Goal: Task Accomplishment & Management: Use online tool/utility

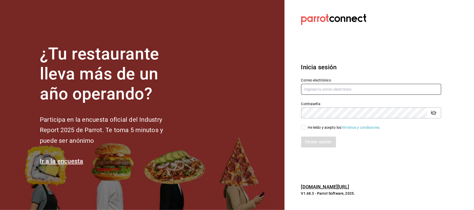
type input "patriciagonzalezrios5@gmail.com"
click at [304, 127] on input "He leído y acepto los Términos y condiciones." at bounding box center [303, 127] width 5 height 5
checkbox input "true"
click at [308, 139] on button "Iniciar sesión" at bounding box center [318, 142] width 35 height 11
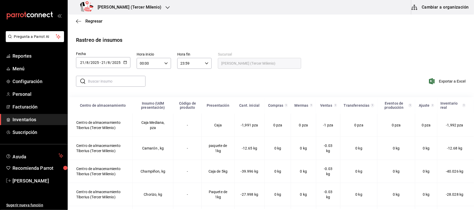
click at [27, 119] on span "Inventarios" at bounding box center [37, 119] width 51 height 7
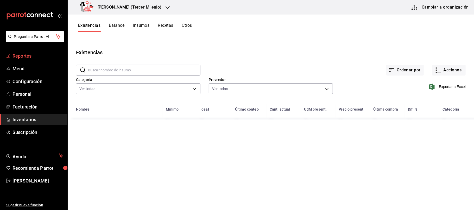
click at [33, 57] on span "Reportes" at bounding box center [37, 56] width 51 height 7
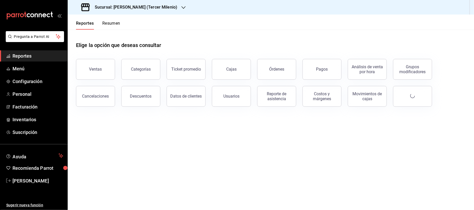
click at [162, 8] on div "Sucursal: Tiberius (Tercer Milenio)" at bounding box center [130, 7] width 116 height 15
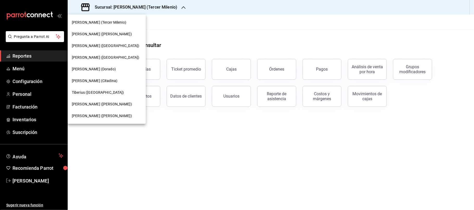
click at [98, 92] on span "Tiberius (Palmas)" at bounding box center [98, 92] width 52 height 5
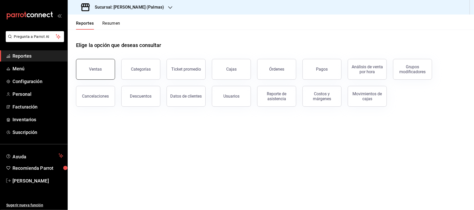
click at [100, 67] on div "Ventas" at bounding box center [95, 69] width 13 height 5
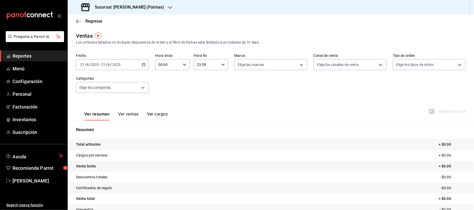
click at [142, 65] on icon "button" at bounding box center [144, 65] width 4 height 4
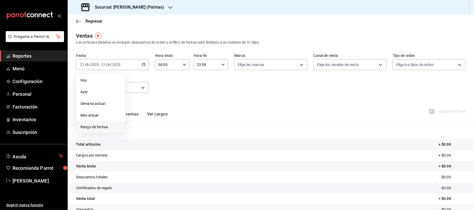
click at [103, 125] on span "Rango de fechas" at bounding box center [100, 127] width 40 height 5
click at [184, 84] on icon "button" at bounding box center [182, 84] width 6 height 6
click at [166, 122] on button "17" at bounding box center [163, 122] width 9 height 9
click at [165, 122] on abbr "17" at bounding box center [163, 122] width 3 height 4
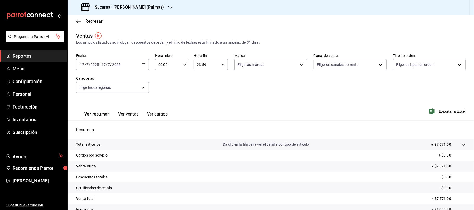
click at [184, 62] on div "00:00 Hora inicio" at bounding box center [172, 64] width 34 height 11
click at [163, 108] on span "22" at bounding box center [162, 110] width 9 height 4
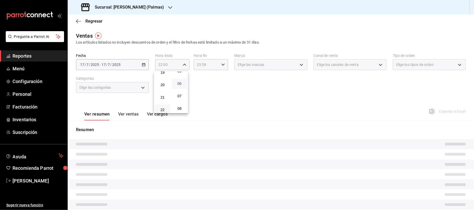
scroll to position [35, 0]
click at [224, 64] on div at bounding box center [237, 105] width 474 height 210
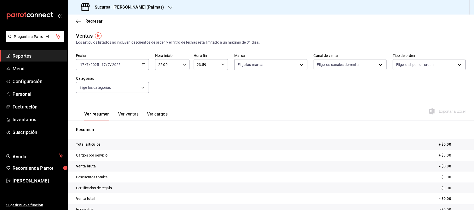
click at [212, 65] on input "23:59" at bounding box center [206, 65] width 25 height 10
click at [260, 90] on div at bounding box center [237, 105] width 474 height 210
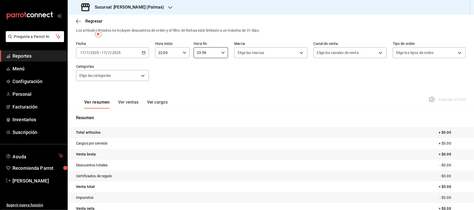
scroll to position [0, 0]
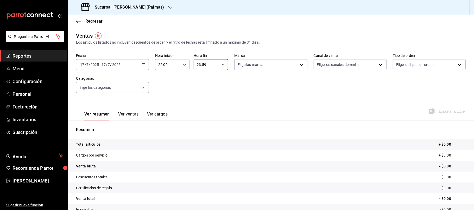
click at [143, 59] on div "2025-07-17 17 / 7 / 2025 - 2025-07-17 17 / 7 / 2025" at bounding box center [112, 64] width 73 height 11
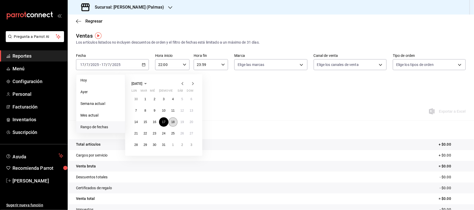
click at [173, 124] on abbr "18" at bounding box center [172, 122] width 3 height 4
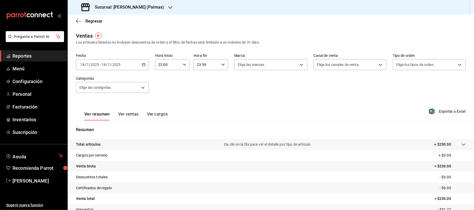
click at [144, 66] on \(Stroke\) "button" at bounding box center [143, 64] width 3 height 3
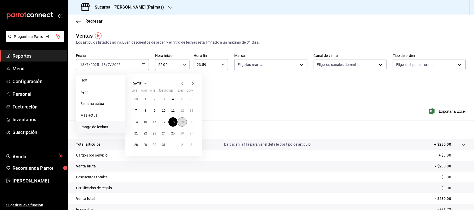
click at [179, 120] on button "19" at bounding box center [181, 122] width 9 height 9
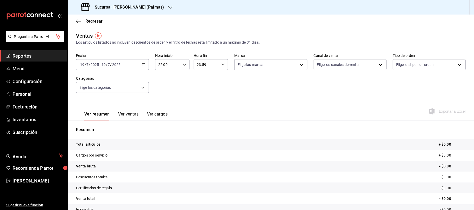
click at [146, 63] on div "2025-07-19 19 / 7 / 2025 - 2025-07-19 19 / 7 / 2025" at bounding box center [112, 64] width 73 height 11
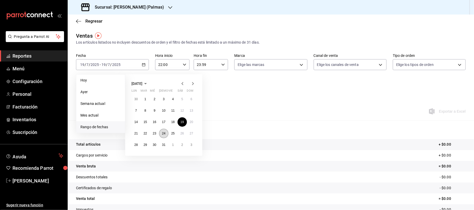
click at [164, 130] on button "24" at bounding box center [163, 133] width 9 height 9
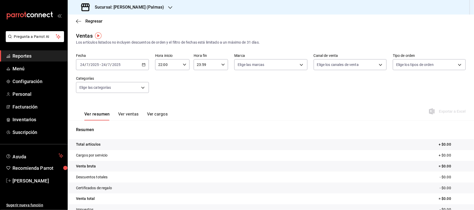
click at [142, 66] on \(Stroke\) "button" at bounding box center [143, 64] width 3 height 3
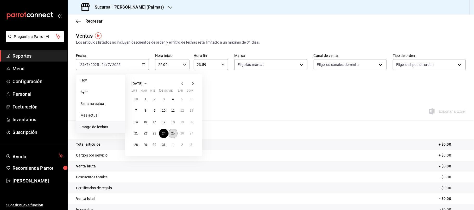
click at [173, 138] on button "25" at bounding box center [172, 133] width 9 height 9
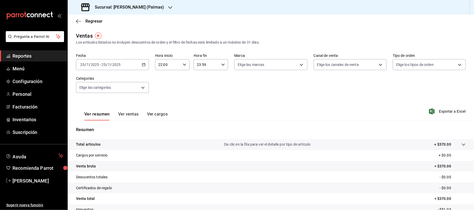
click at [142, 69] on div "2025-07-25 25 / 7 / 2025 - 2025-07-25 25 / 7 / 2025" at bounding box center [112, 64] width 73 height 11
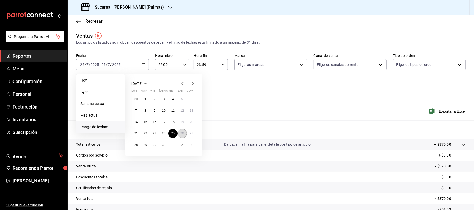
click at [179, 133] on button "26" at bounding box center [181, 133] width 9 height 9
click at [180, 133] on button "26" at bounding box center [181, 133] width 9 height 9
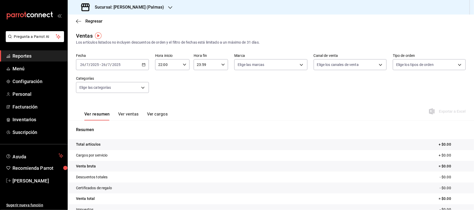
click at [143, 66] on icon "button" at bounding box center [144, 65] width 4 height 4
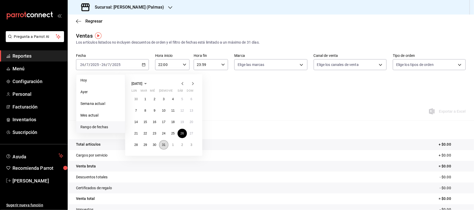
click at [160, 145] on button "31" at bounding box center [163, 144] width 9 height 9
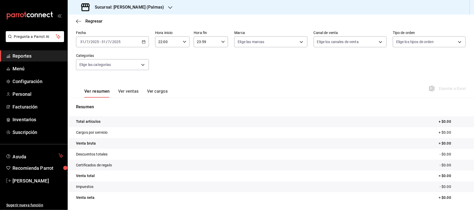
scroll to position [35, 0]
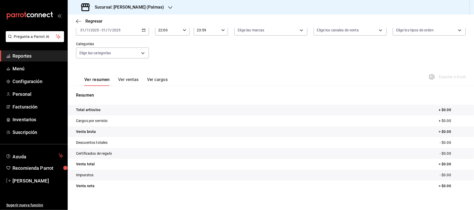
click at [141, 32] on div "2025-07-31 31 / 7 / 2025 - 2025-07-31 31 / 7 / 2025" at bounding box center [112, 30] width 73 height 11
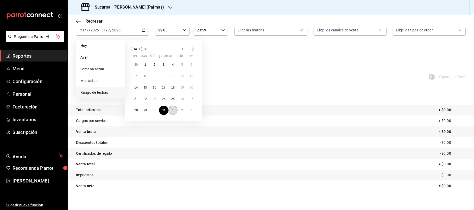
click at [174, 111] on button "1" at bounding box center [172, 110] width 9 height 9
click at [173, 63] on abbr "1" at bounding box center [173, 65] width 2 height 4
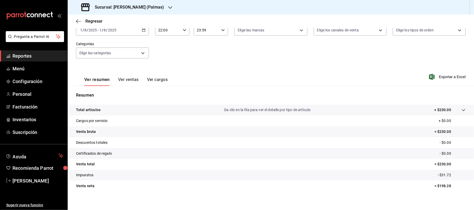
click at [142, 28] on icon "button" at bounding box center [144, 30] width 4 height 4
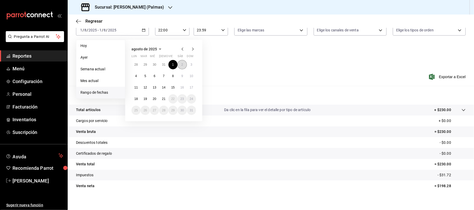
click at [181, 63] on button "2" at bounding box center [181, 64] width 9 height 9
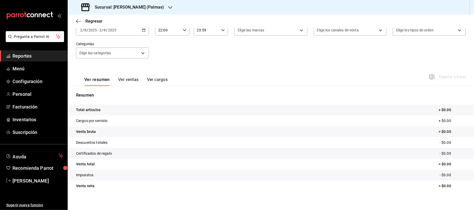
click at [144, 31] on \(Stroke\) "button" at bounding box center [143, 30] width 3 height 3
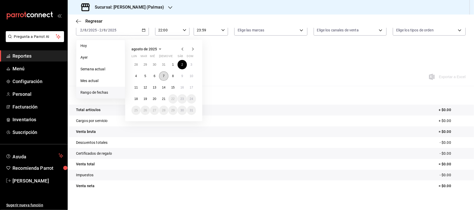
click at [166, 75] on button "7" at bounding box center [163, 76] width 9 height 9
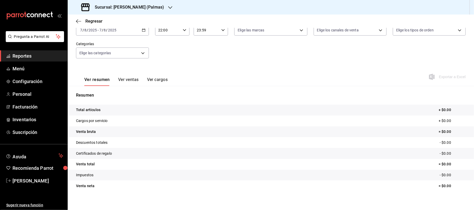
click at [146, 30] on div "2025-08-07 7 / 8 / 2025 - 2025-08-07 7 / 8 / 2025" at bounding box center [112, 30] width 73 height 11
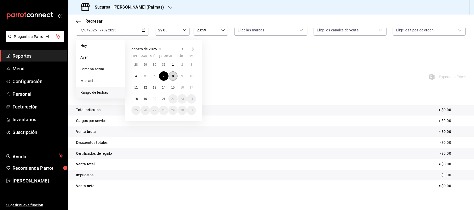
click at [171, 76] on button "8" at bounding box center [172, 76] width 9 height 9
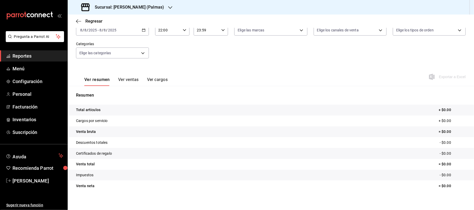
click at [145, 31] on div "2025-08-08 8 / 8 / 2025 - 2025-08-08 8 / 8 / 2025" at bounding box center [112, 30] width 73 height 11
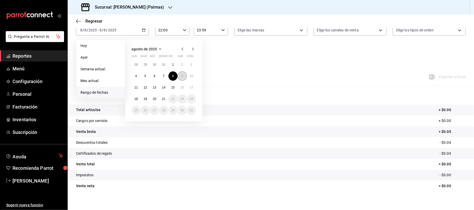
click at [180, 77] on button "9" at bounding box center [181, 76] width 9 height 9
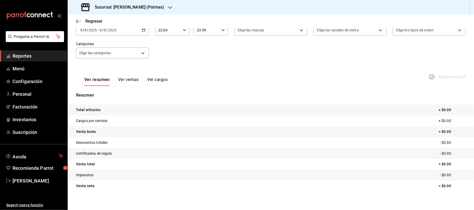
click at [142, 31] on icon "button" at bounding box center [144, 30] width 4 height 4
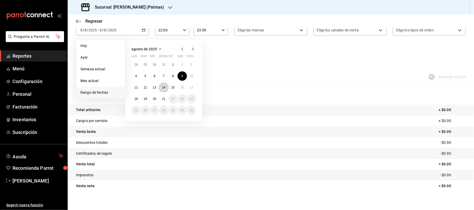
click at [163, 86] on abbr "14" at bounding box center [163, 88] width 3 height 4
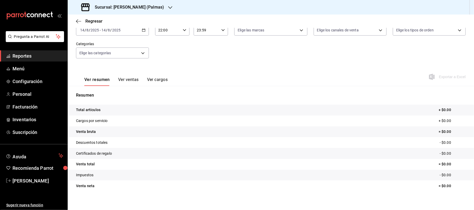
click at [144, 29] on \(Stroke\) "button" at bounding box center [143, 30] width 3 height 3
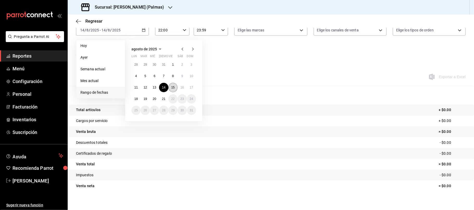
click at [173, 87] on abbr "15" at bounding box center [172, 88] width 3 height 4
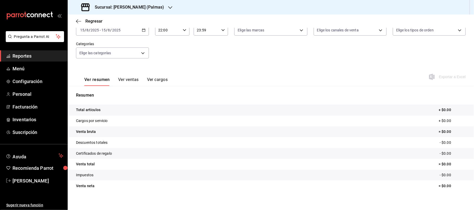
click at [138, 28] on div "2025-08-15 15 / 8 / 2025 - 2025-08-15 15 / 8 / 2025" at bounding box center [112, 30] width 73 height 11
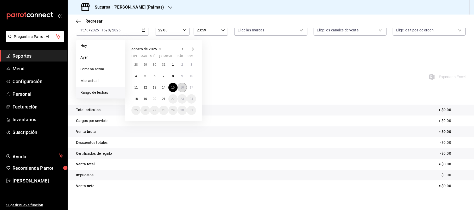
click at [181, 86] on abbr "16" at bounding box center [181, 88] width 3 height 4
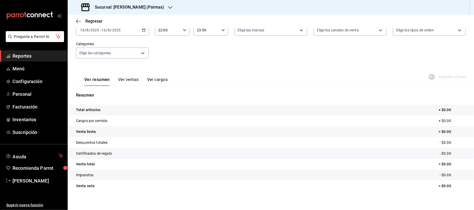
click at [146, 30] on div "2025-08-16 16 / 8 / 2025 - 2025-08-16 16 / 8 / 2025" at bounding box center [112, 30] width 73 height 11
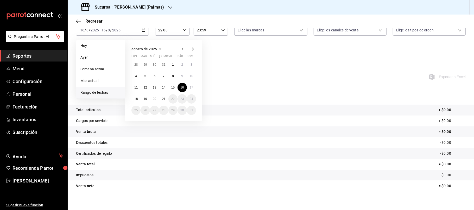
click at [181, 48] on icon "button" at bounding box center [182, 49] width 6 height 6
click at [165, 77] on abbr "10" at bounding box center [163, 76] width 3 height 4
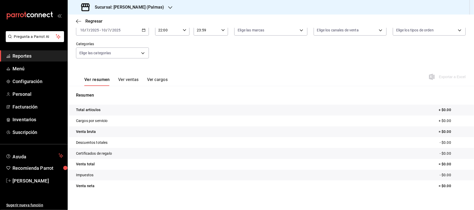
click at [143, 30] on icon "button" at bounding box center [144, 30] width 4 height 4
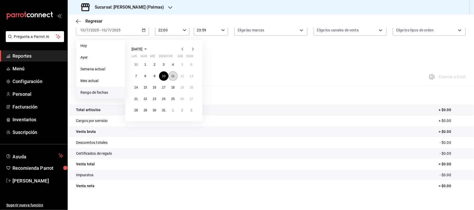
click at [171, 77] on abbr "11" at bounding box center [172, 76] width 3 height 4
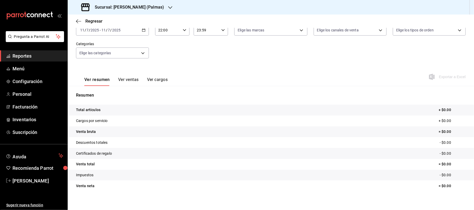
click at [145, 35] on div "2025-07-11 11 / 7 / 2025 - 2025-07-11 11 / 7 / 2025" at bounding box center [112, 30] width 73 height 11
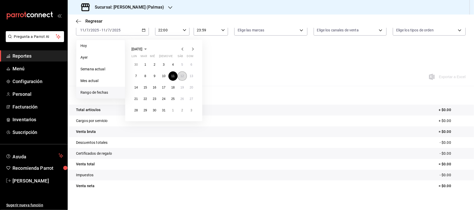
click at [182, 77] on abbr "12" at bounding box center [181, 76] width 3 height 4
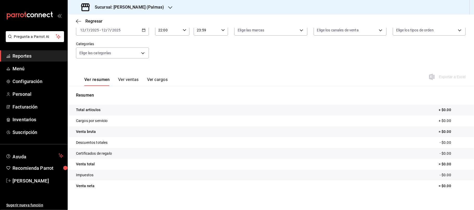
click at [143, 28] on icon "button" at bounding box center [144, 30] width 4 height 4
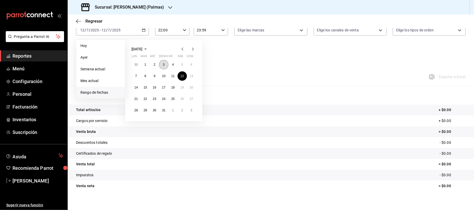
click at [164, 63] on abbr "3" at bounding box center [164, 65] width 2 height 4
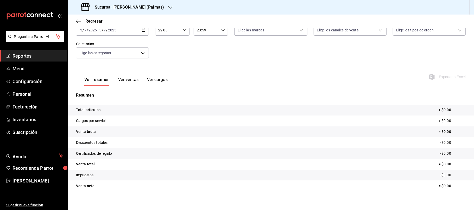
click at [144, 32] on div "2025-07-03 3 / 7 / 2025 - 2025-07-03 3 / 7 / 2025" at bounding box center [112, 30] width 73 height 11
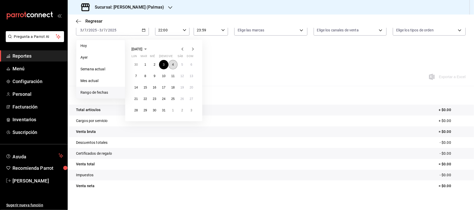
click at [174, 63] on button "4" at bounding box center [172, 64] width 9 height 9
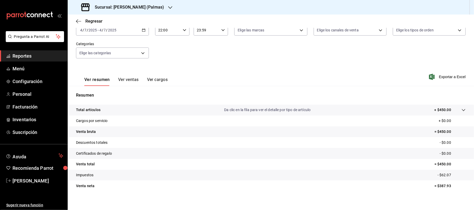
click at [144, 34] on div "2025-07-04 4 / 7 / 2025 - 2025-07-04 4 / 7 / 2025" at bounding box center [112, 30] width 73 height 11
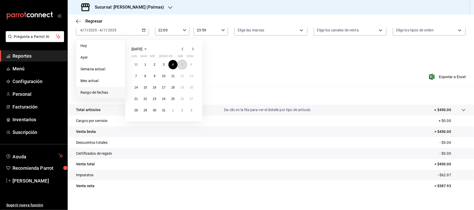
click at [178, 67] on button "5" at bounding box center [181, 64] width 9 height 9
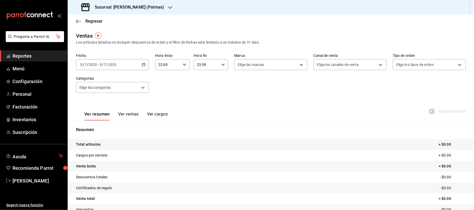
click at [144, 63] on icon "button" at bounding box center [144, 65] width 4 height 4
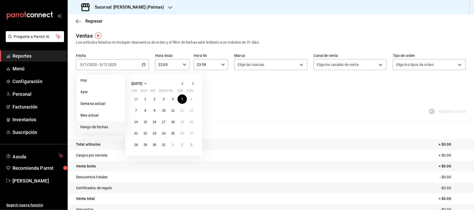
click at [182, 84] on icon "button" at bounding box center [182, 83] width 2 height 3
click at [163, 110] on abbr "5" at bounding box center [164, 111] width 2 height 4
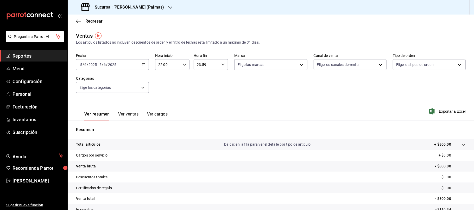
click at [183, 66] on icon "button" at bounding box center [185, 65] width 4 height 4
click at [164, 84] on span "21" at bounding box center [162, 82] width 9 height 4
type input "21:00"
click at [206, 65] on div at bounding box center [237, 105] width 474 height 210
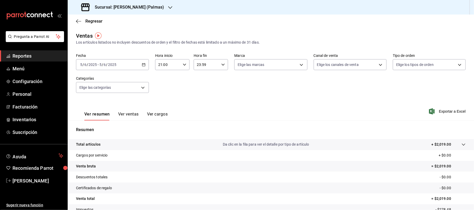
click at [215, 63] on input "23:59" at bounding box center [206, 65] width 25 height 10
click at [206, 95] on button "22" at bounding box center [200, 94] width 15 height 10
click at [220, 80] on button "00" at bounding box center [217, 78] width 15 height 10
type input "22:00"
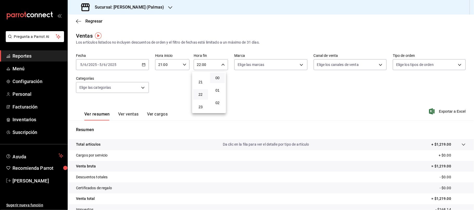
click at [267, 82] on div at bounding box center [237, 105] width 474 height 210
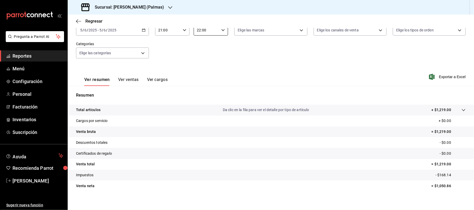
click at [143, 31] on icon "button" at bounding box center [144, 30] width 4 height 4
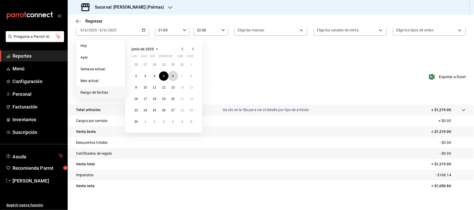
click at [171, 77] on button "6" at bounding box center [172, 76] width 9 height 9
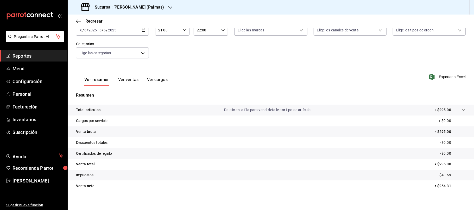
click at [145, 29] on div "2025-06-06 6 / 6 / 2025 - 2025-06-06 6 / 6 / 2025" at bounding box center [112, 30] width 73 height 11
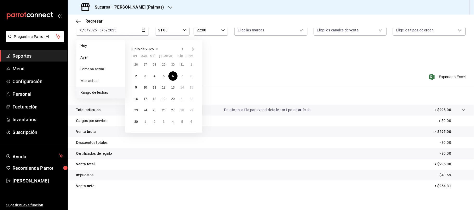
click at [180, 71] on div "26 27 28 29 30 31 1 2 3 4 5 6 7 8 9 10 11 12 13 14 15 16 17 18 19 20 21 22 23 2…" at bounding box center [163, 93] width 65 height 67
click at [181, 75] on abbr "7" at bounding box center [182, 76] width 2 height 4
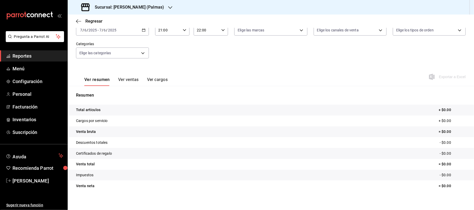
click at [147, 29] on div "2025-06-07 7 / 6 / 2025 - 2025-06-07 7 / 6 / 2025" at bounding box center [112, 30] width 73 height 11
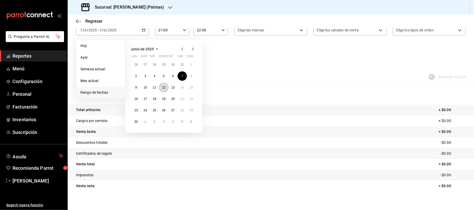
click at [166, 89] on button "12" at bounding box center [163, 87] width 9 height 9
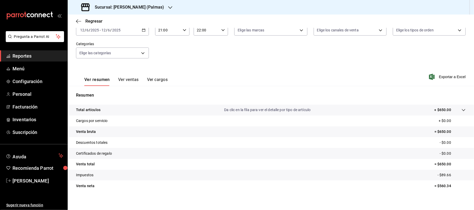
click at [145, 35] on div "2025-06-12 12 / 6 / 2025 - 2025-06-12 12 / 6 / 2025" at bounding box center [112, 30] width 73 height 11
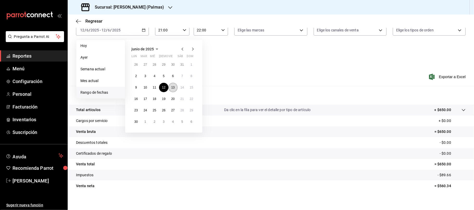
click at [172, 88] on abbr "13" at bounding box center [172, 88] width 3 height 4
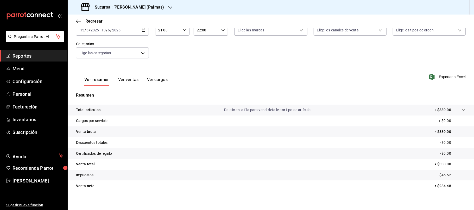
click at [142, 28] on icon "button" at bounding box center [144, 30] width 4 height 4
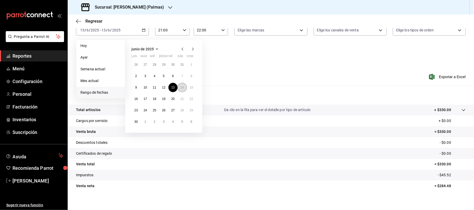
click at [180, 88] on abbr "14" at bounding box center [181, 88] width 3 height 4
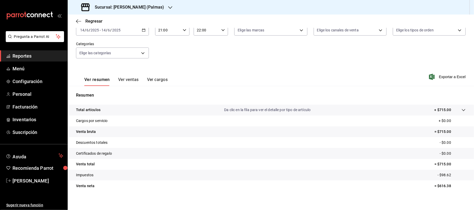
click at [144, 30] on icon "button" at bounding box center [144, 30] width 4 height 4
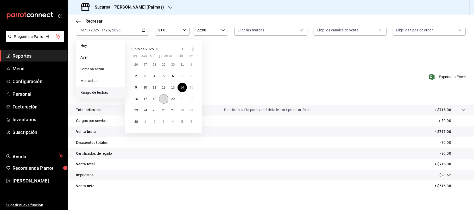
click at [162, 95] on button "19" at bounding box center [163, 98] width 9 height 9
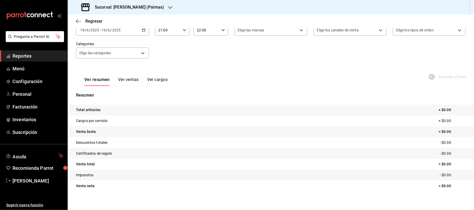
click at [142, 31] on icon "button" at bounding box center [144, 30] width 4 height 4
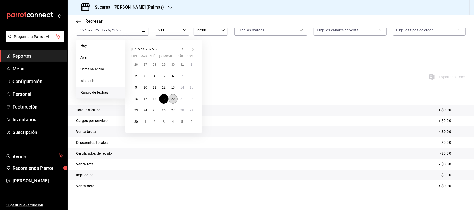
click at [172, 96] on button "20" at bounding box center [172, 98] width 9 height 9
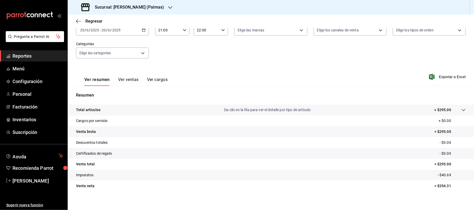
click at [143, 33] on div "2025-06-20 20 / 6 / 2025 - 2025-06-20 20 / 6 / 2025" at bounding box center [112, 30] width 73 height 11
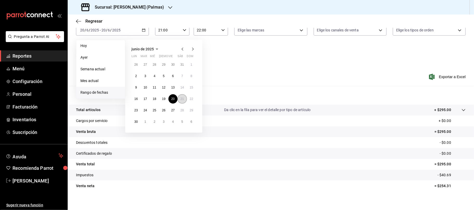
click at [180, 99] on abbr "21" at bounding box center [181, 99] width 3 height 4
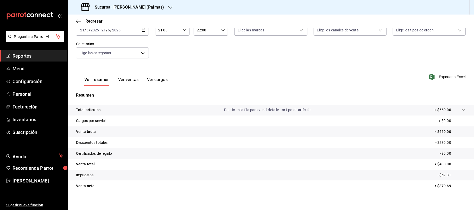
click at [146, 34] on div "2025-06-21 21 / 6 / 2025 - 2025-06-21 21 / 6 / 2025" at bounding box center [112, 30] width 73 height 11
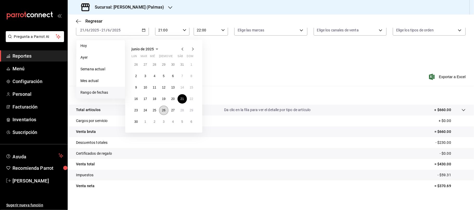
click at [165, 107] on button "26" at bounding box center [163, 110] width 9 height 9
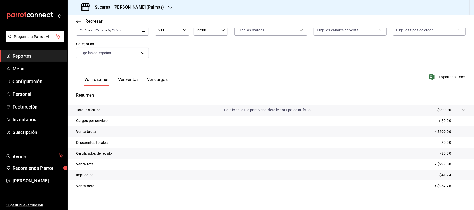
click at [145, 36] on div "Fecha 2025-06-26 26 / 6 / 2025 - 2025-06-26 26 / 6 / 2025 Hora inicio 21:00 Hor…" at bounding box center [270, 42] width 389 height 46
click at [142, 30] on \(Stroke\) "button" at bounding box center [143, 30] width 3 height 3
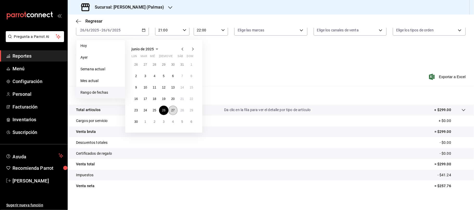
click at [171, 108] on button "27" at bounding box center [172, 110] width 9 height 9
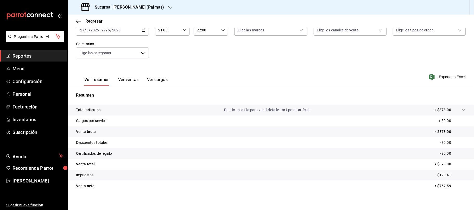
click at [150, 30] on div "Fecha 2025-06-27 27 / 6 / 2025 - 2025-06-27 27 / 6 / 2025 Hora inicio 21:00 Hor…" at bounding box center [270, 42] width 389 height 46
click at [145, 30] on div "2025-06-27 27 / 6 / 2025 - 2025-06-27 27 / 6 / 2025" at bounding box center [112, 30] width 73 height 11
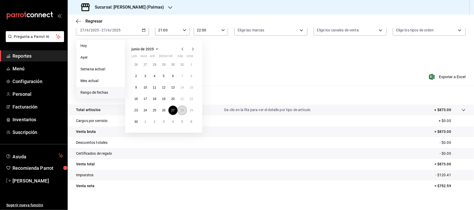
click at [182, 109] on abbr "28" at bounding box center [181, 111] width 3 height 4
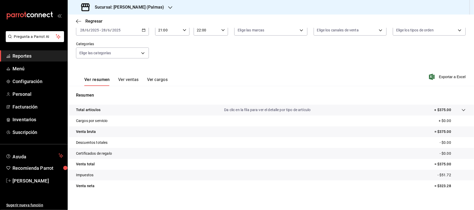
click at [145, 29] on div "2025-06-28 28 / 6 / 2025 - 2025-06-28 28 / 6 / 2025" at bounding box center [112, 30] width 73 height 11
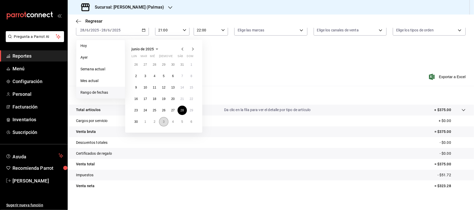
click at [166, 120] on button "3" at bounding box center [163, 121] width 9 height 9
click at [162, 66] on button "3" at bounding box center [163, 64] width 9 height 9
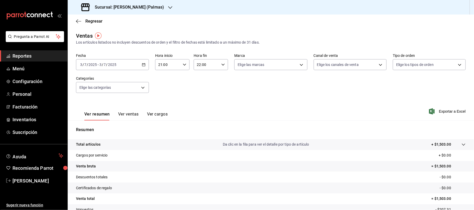
click at [146, 66] on div "2025-07-03 3 / 7 / 2025 - 2025-07-03 3 / 7 / 2025" at bounding box center [112, 64] width 73 height 11
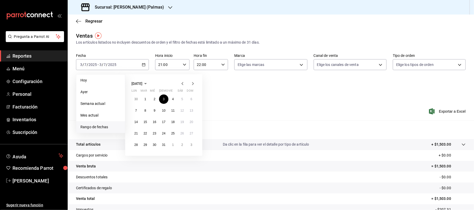
click at [184, 82] on icon "button" at bounding box center [182, 84] width 6 height 6
click at [162, 113] on button "5" at bounding box center [163, 110] width 9 height 9
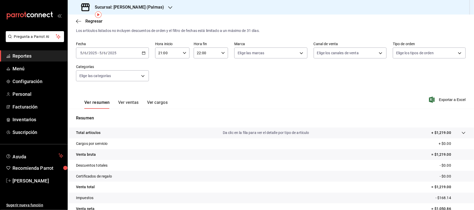
scroll to position [4, 0]
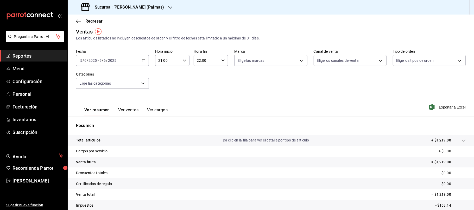
click at [143, 58] on div "2025-06-05 5 / 6 / 2025 - 2025-06-05 5 / 6 / 2025" at bounding box center [112, 60] width 73 height 11
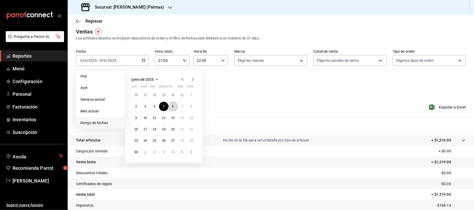
click at [170, 106] on button "6" at bounding box center [172, 106] width 9 height 9
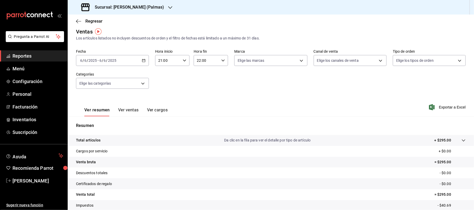
click at [142, 62] on icon "button" at bounding box center [144, 61] width 4 height 4
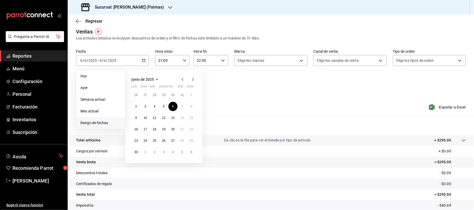
click at [192, 79] on icon "button" at bounding box center [193, 79] width 6 height 6
click at [165, 95] on button "3" at bounding box center [163, 95] width 9 height 9
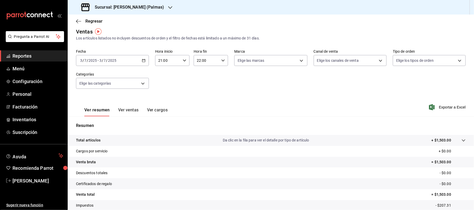
click at [145, 63] on div "2025-07-03 3 / 7 / 2025 - 2025-07-03 3 / 7 / 2025" at bounding box center [112, 60] width 73 height 11
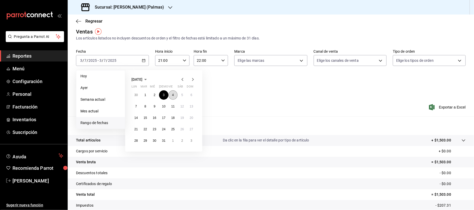
click at [174, 95] on button "4" at bounding box center [172, 95] width 9 height 9
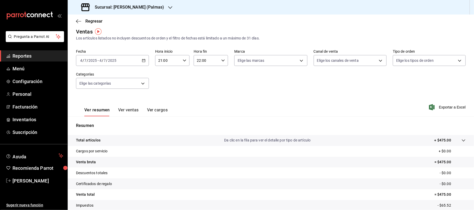
click at [143, 59] on icon "button" at bounding box center [144, 61] width 4 height 4
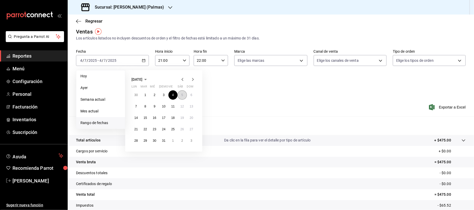
click at [178, 97] on button "5" at bounding box center [181, 95] width 9 height 9
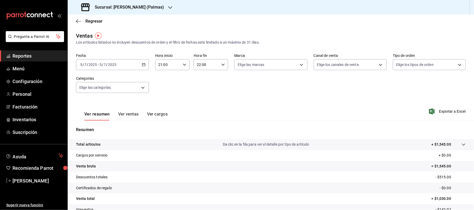
click at [143, 61] on div "2025-07-05 5 / 7 / 2025 - 2025-07-05 5 / 7 / 2025" at bounding box center [112, 64] width 73 height 11
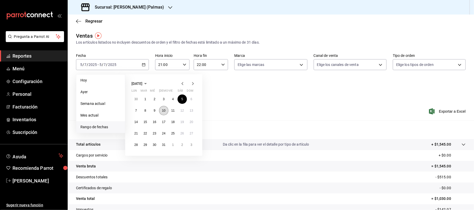
click at [165, 108] on button "10" at bounding box center [163, 110] width 9 height 9
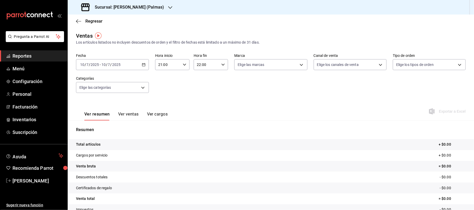
click at [145, 67] on div "2025-07-10 10 / 7 / 2025 - 2025-07-10 10 / 7 / 2025" at bounding box center [112, 64] width 73 height 11
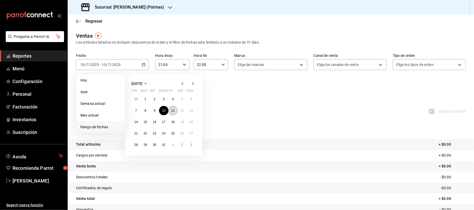
click at [171, 108] on button "11" at bounding box center [172, 110] width 9 height 9
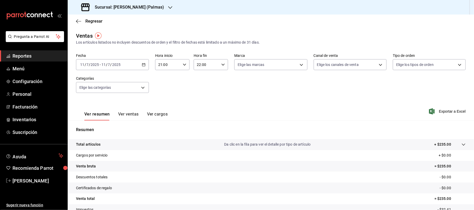
click at [148, 61] on div "2025-07-11 11 / 7 / 2025 - 2025-07-11 11 / 7 / 2025" at bounding box center [112, 64] width 73 height 11
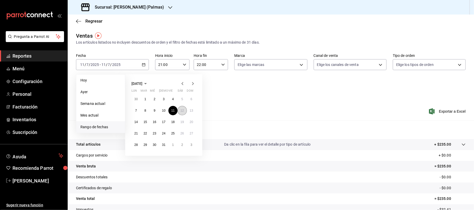
click at [181, 109] on abbr "12" at bounding box center [181, 111] width 3 height 4
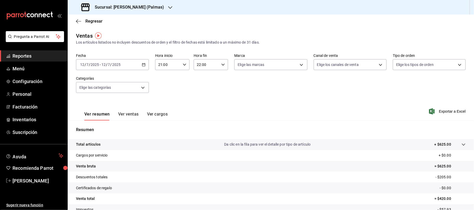
click at [144, 61] on div "2025-07-12 12 / 7 / 2025 - 2025-07-12 12 / 7 / 2025" at bounding box center [112, 64] width 73 height 11
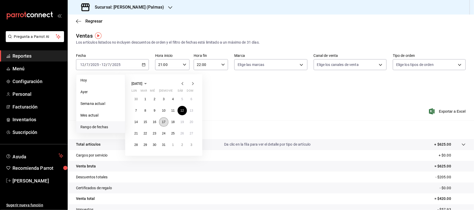
click at [164, 121] on abbr "17" at bounding box center [163, 122] width 3 height 4
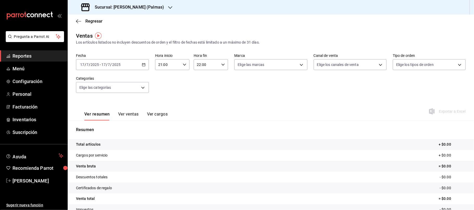
click at [145, 64] on div "2025-07-17 17 / 7 / 2025 - 2025-07-17 17 / 7 / 2025" at bounding box center [112, 64] width 73 height 11
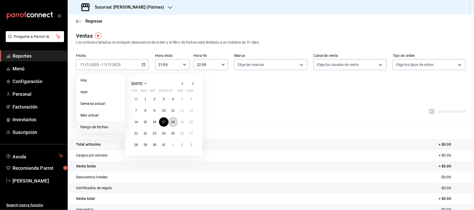
click at [172, 120] on button "18" at bounding box center [172, 122] width 9 height 9
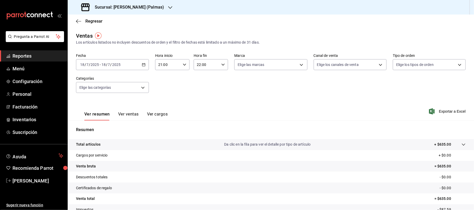
click at [145, 63] on div "2025-07-18 18 / 7 / 2025 - 2025-07-18 18 / 7 / 2025" at bounding box center [112, 64] width 73 height 11
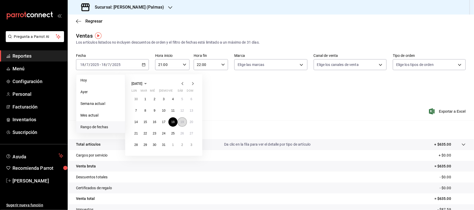
click at [183, 124] on button "19" at bounding box center [181, 122] width 9 height 9
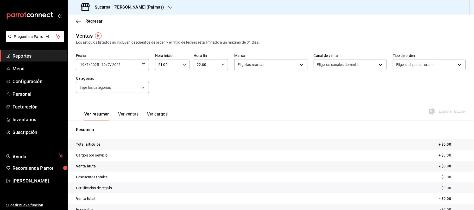
click at [143, 61] on div "2025-07-19 19 / 7 / 2025 - 2025-07-19 19 / 7 / 2025" at bounding box center [112, 64] width 73 height 11
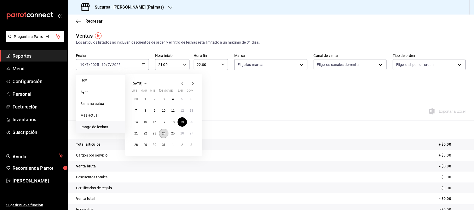
click at [163, 132] on abbr "24" at bounding box center [163, 134] width 3 height 4
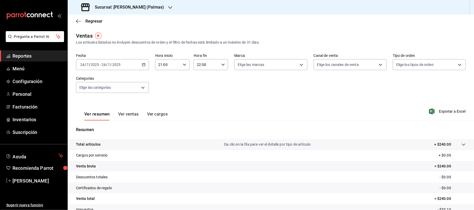
click at [142, 65] on icon "button" at bounding box center [144, 65] width 4 height 4
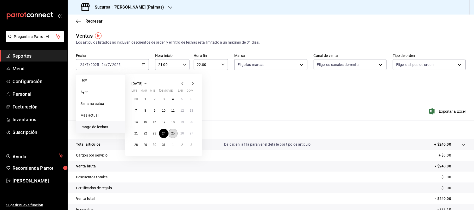
click at [172, 132] on abbr "25" at bounding box center [172, 134] width 3 height 4
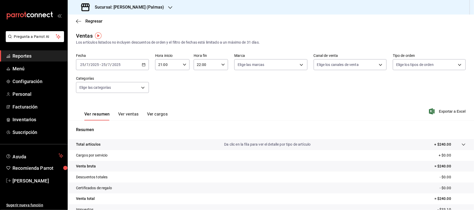
click at [146, 61] on div "2025-07-25 25 / 7 / 2025 - 2025-07-25 25 / 7 / 2025" at bounding box center [112, 64] width 73 height 11
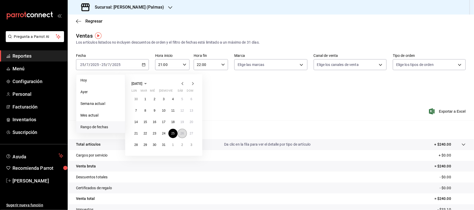
click at [180, 130] on button "26" at bounding box center [181, 133] width 9 height 9
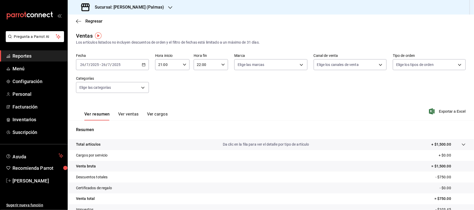
click at [147, 63] on div "2025-07-26 26 / 7 / 2025 - 2025-07-26 26 / 7 / 2025" at bounding box center [112, 64] width 73 height 11
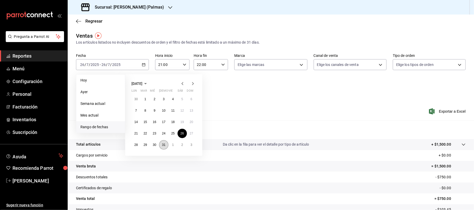
click at [164, 144] on abbr "31" at bounding box center [163, 145] width 3 height 4
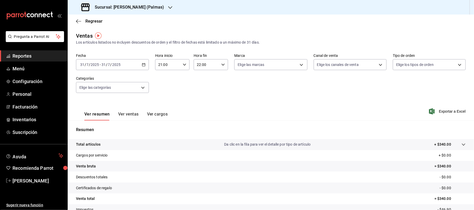
click at [142, 66] on \(Stroke\) "button" at bounding box center [143, 64] width 3 height 3
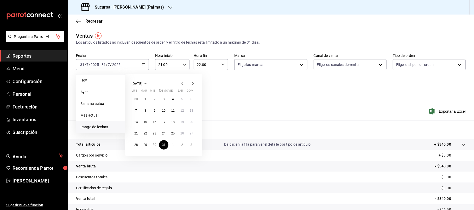
click at [173, 140] on div "30 1 2 3 4 5 6 7 8 9 10 11 12 13 14 15 16 17 18 19 20 21 22 23 24 25 26 27 28 2…" at bounding box center [163, 122] width 65 height 55
click at [173, 142] on button "1" at bounding box center [172, 144] width 9 height 9
click at [172, 99] on abbr "1" at bounding box center [173, 100] width 2 height 4
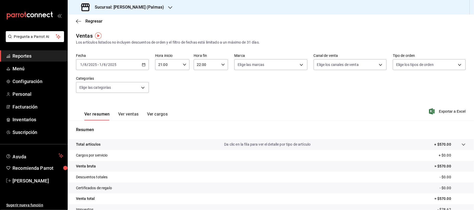
click at [144, 62] on div "2025-08-01 1 / 8 / 2025 - 2025-08-01 1 / 8 / 2025" at bounding box center [112, 64] width 73 height 11
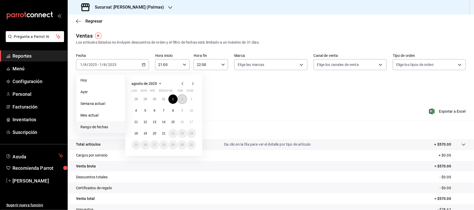
click at [184, 99] on button "2" at bounding box center [181, 99] width 9 height 9
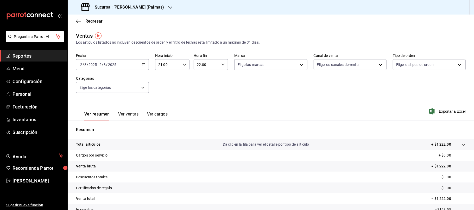
click at [144, 63] on \(Stroke\) "button" at bounding box center [144, 63] width 0 height 0
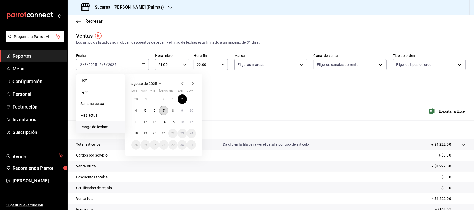
click at [165, 110] on button "7" at bounding box center [163, 110] width 9 height 9
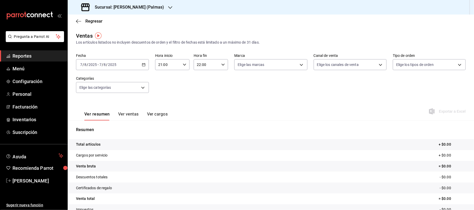
click at [144, 63] on icon "button" at bounding box center [144, 65] width 4 height 4
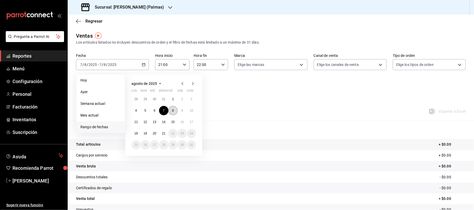
click at [174, 112] on button "8" at bounding box center [172, 110] width 9 height 9
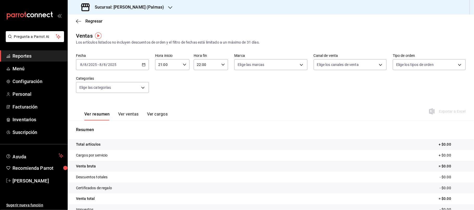
click at [146, 64] on div "2025-08-08 8 / 8 / 2025 - 2025-08-08 8 / 8 / 2025" at bounding box center [112, 64] width 73 height 11
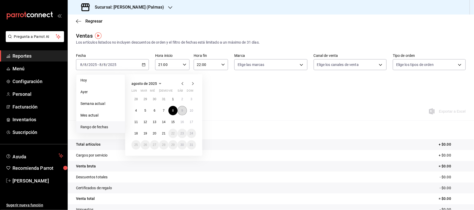
click at [181, 111] on button "9" at bounding box center [181, 110] width 9 height 9
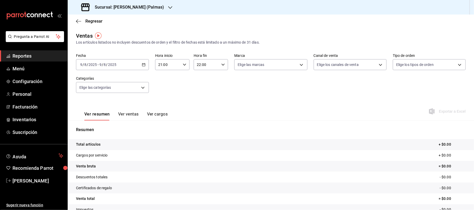
click at [139, 65] on div "2025-08-09 9 / 8 / 2025 - 2025-08-09 9 / 8 / 2025" at bounding box center [112, 64] width 73 height 11
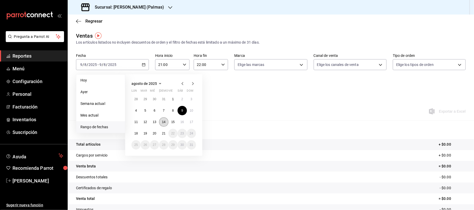
click at [165, 120] on abbr "14" at bounding box center [163, 122] width 3 height 4
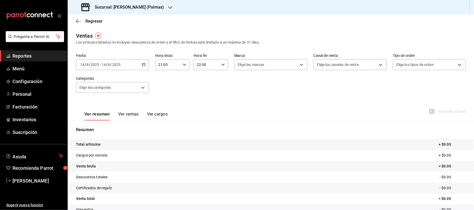
click at [142, 66] on icon "button" at bounding box center [144, 65] width 4 height 4
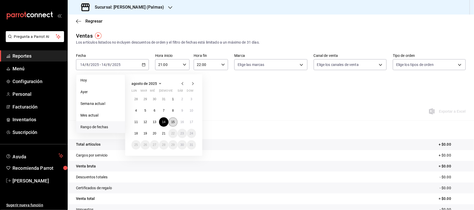
click at [173, 123] on abbr "15" at bounding box center [172, 122] width 3 height 4
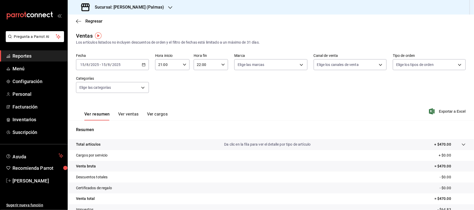
click at [143, 59] on div "2025-08-15 15 / 8 / 2025 - 2025-08-15 15 / 8 / 2025" at bounding box center [112, 64] width 73 height 11
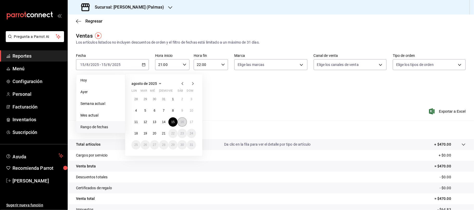
click at [182, 119] on button "16" at bounding box center [181, 122] width 9 height 9
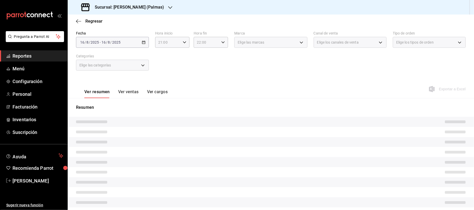
scroll to position [35, 0]
